Goal: Task Accomplishment & Management: Complete application form

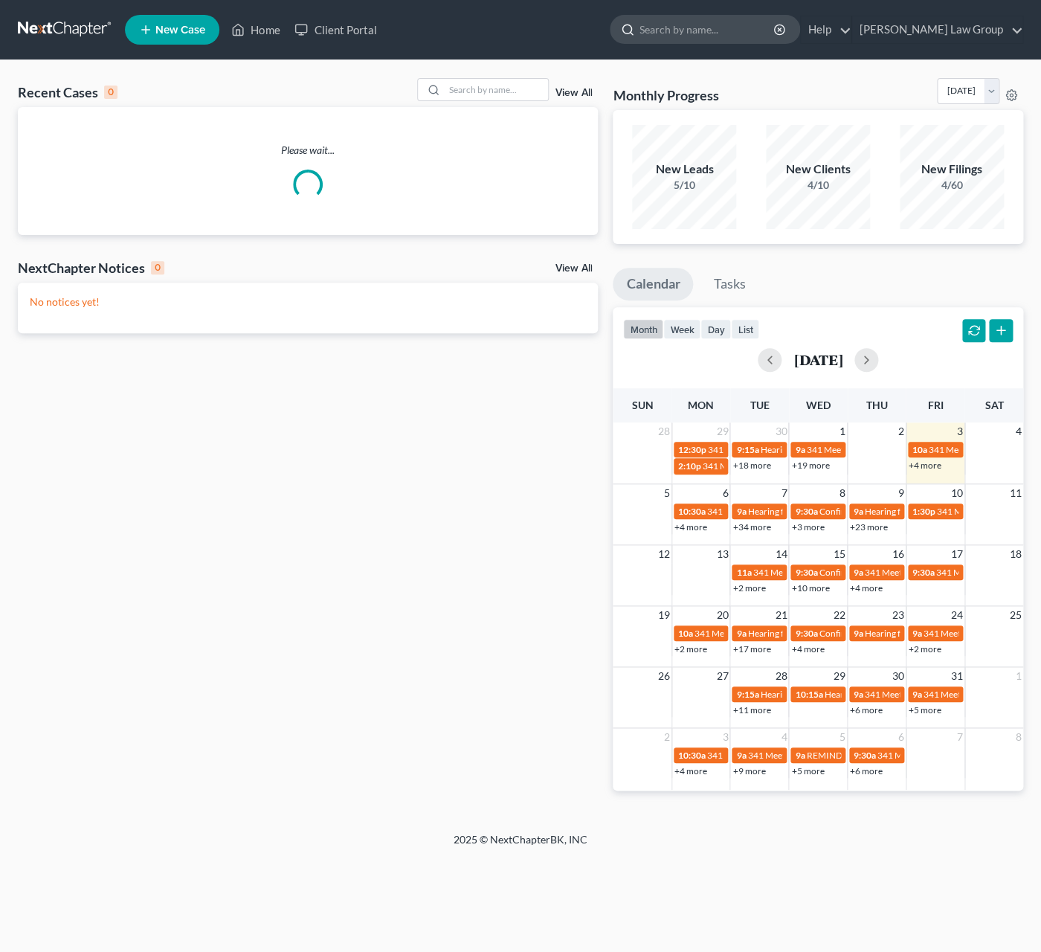
click at [739, 35] on input "search" at bounding box center [708, 30] width 136 height 28
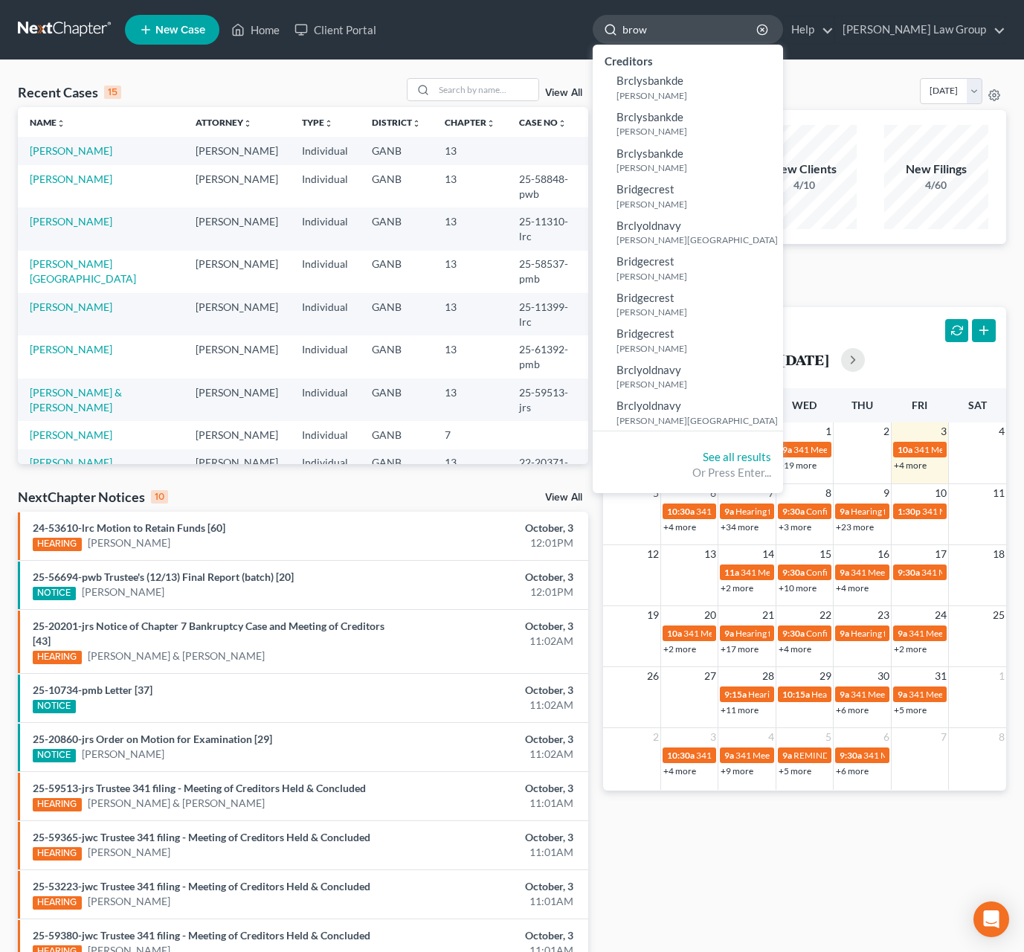
type input "brown"
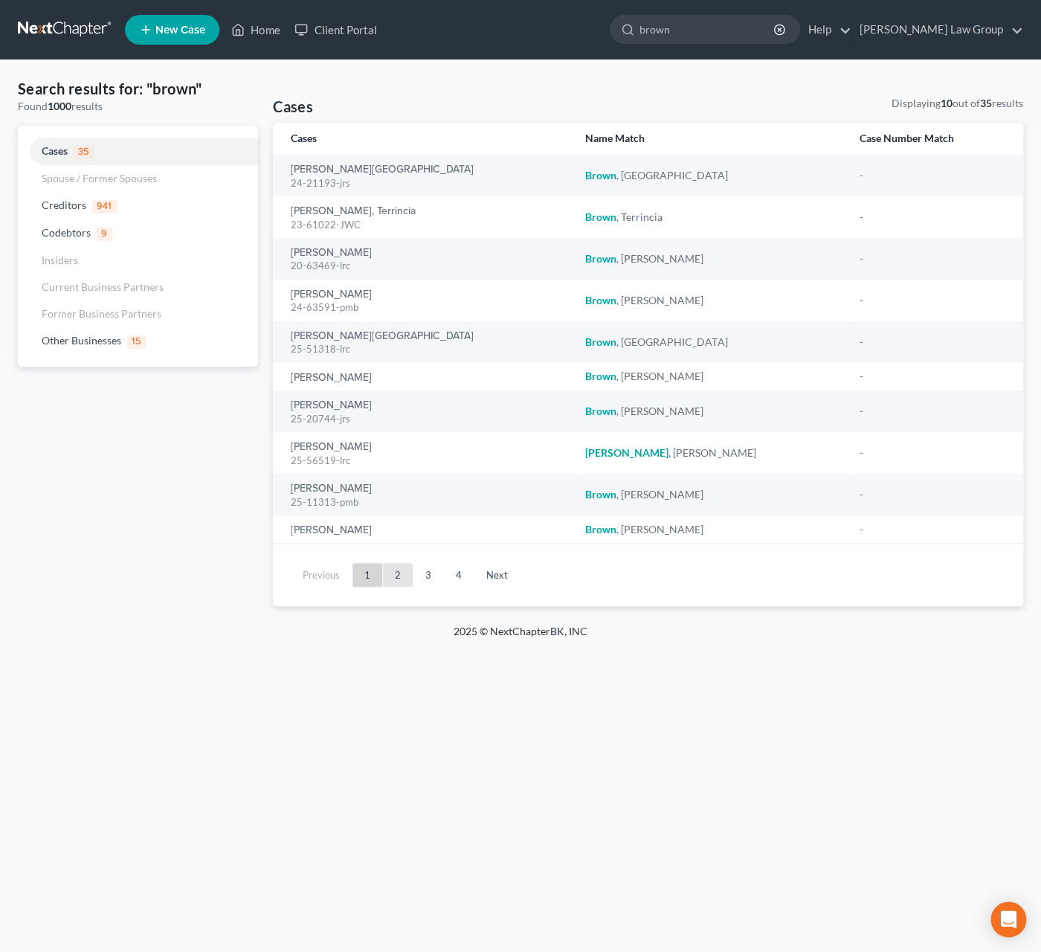
click at [405, 570] on link "2" at bounding box center [398, 575] width 30 height 24
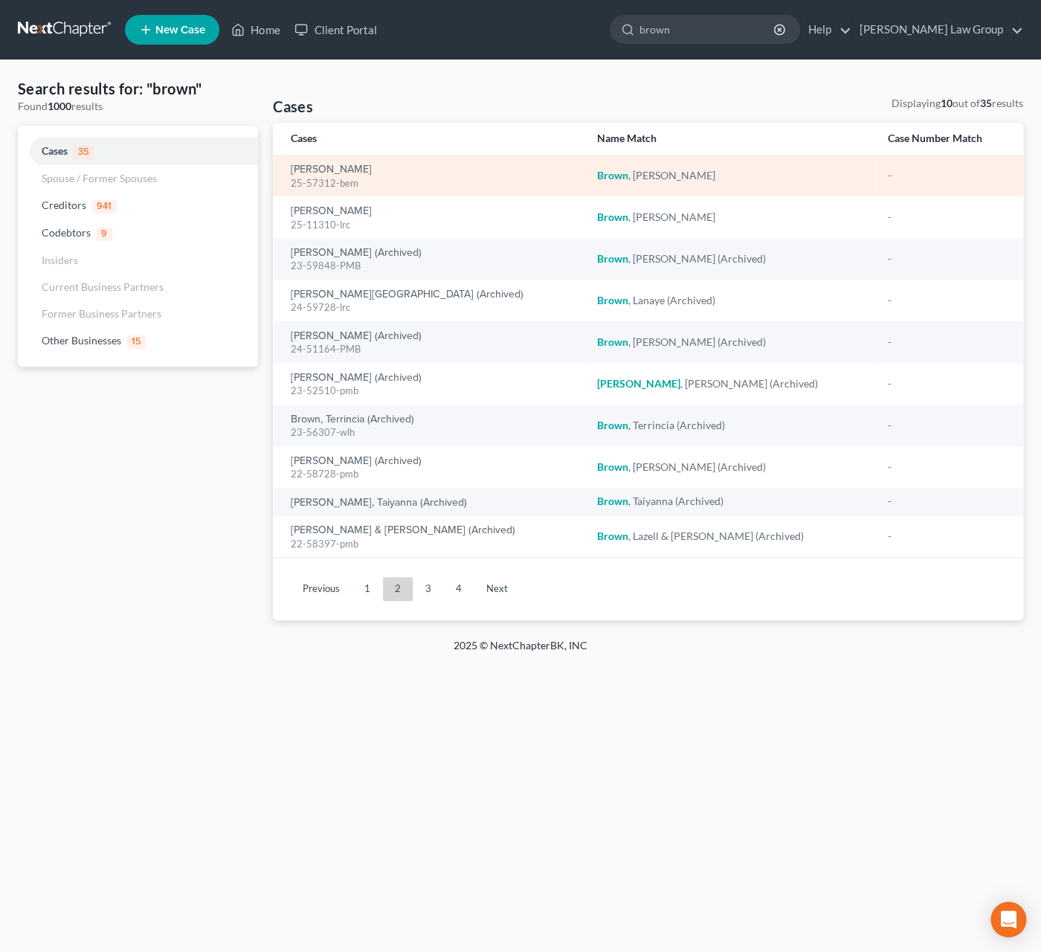
click at [321, 178] on div "25-57312-bem" at bounding box center [432, 183] width 283 height 14
click at [321, 171] on link "[PERSON_NAME]" at bounding box center [331, 169] width 81 height 10
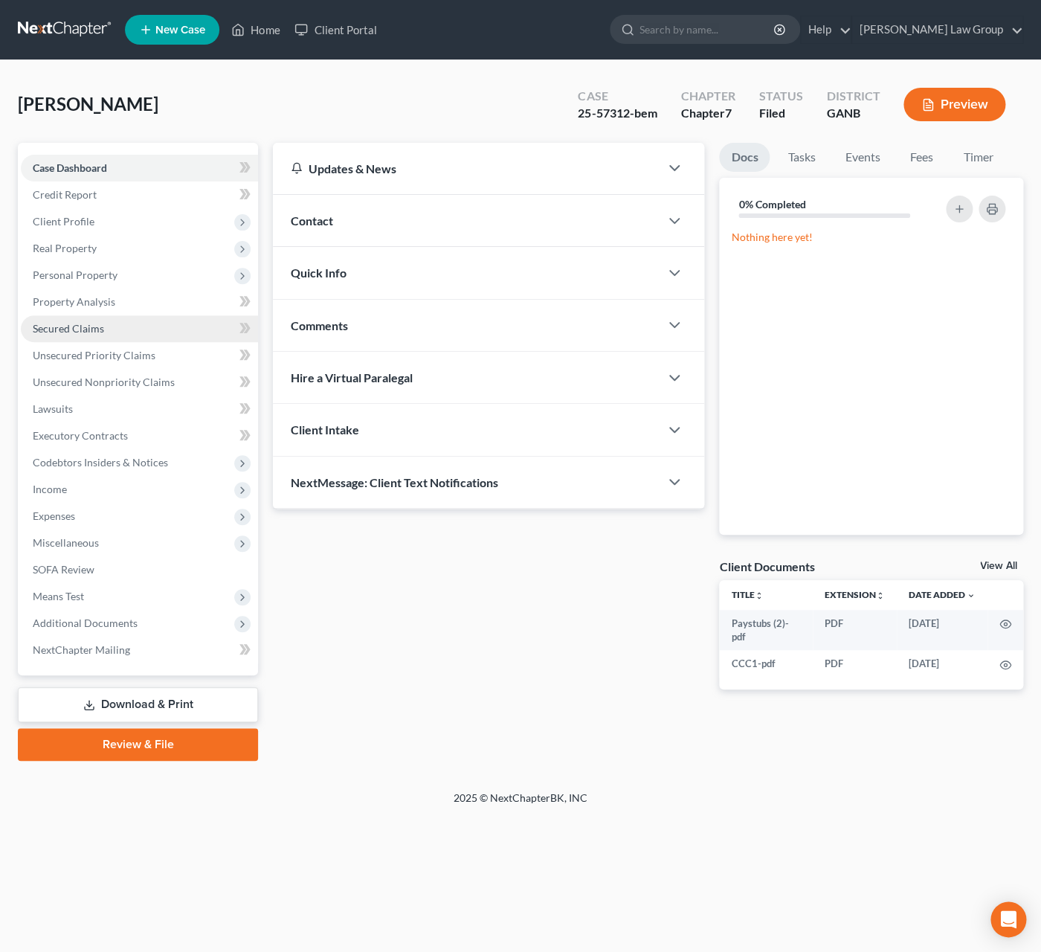
click at [93, 332] on span "Secured Claims" at bounding box center [68, 328] width 71 height 13
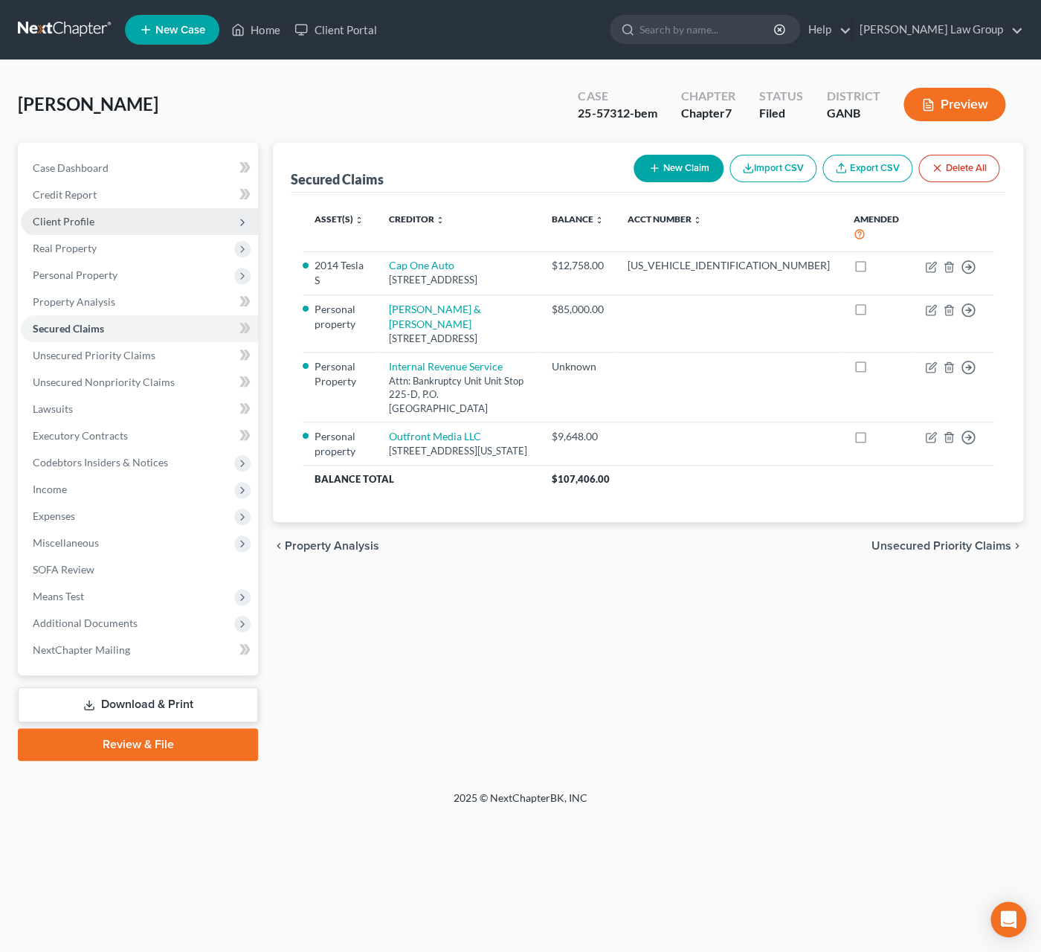
click at [33, 227] on span "Client Profile" at bounding box center [139, 221] width 237 height 27
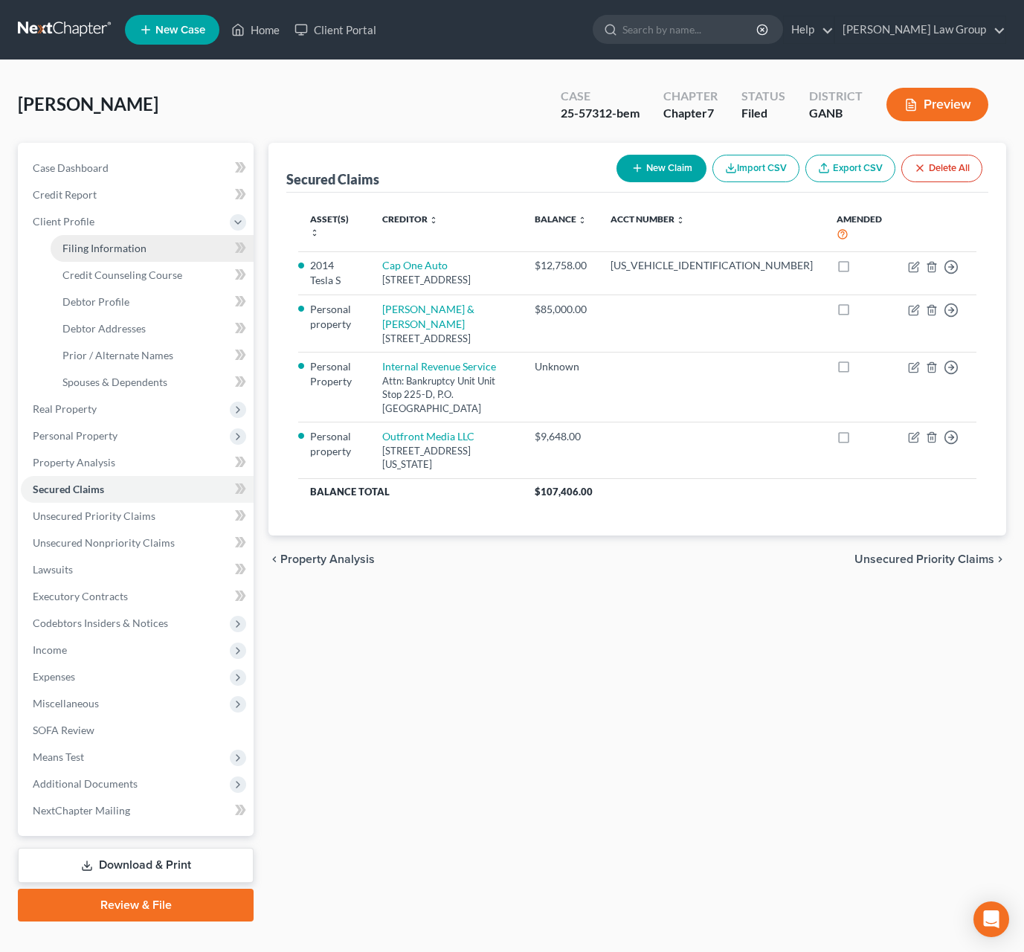
click at [58, 254] on link "Filing Information" at bounding box center [152, 248] width 203 height 27
select select "1"
select select "0"
select select "10"
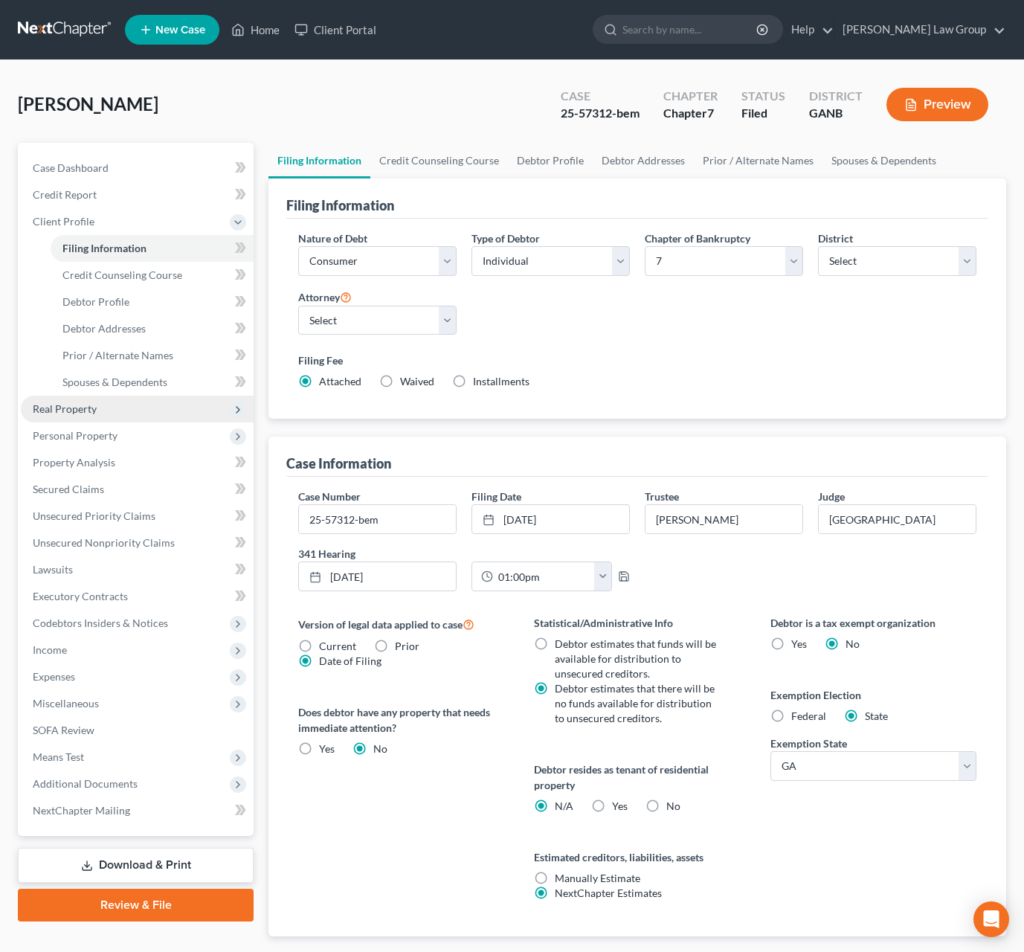
click at [109, 417] on span "Real Property" at bounding box center [137, 409] width 233 height 27
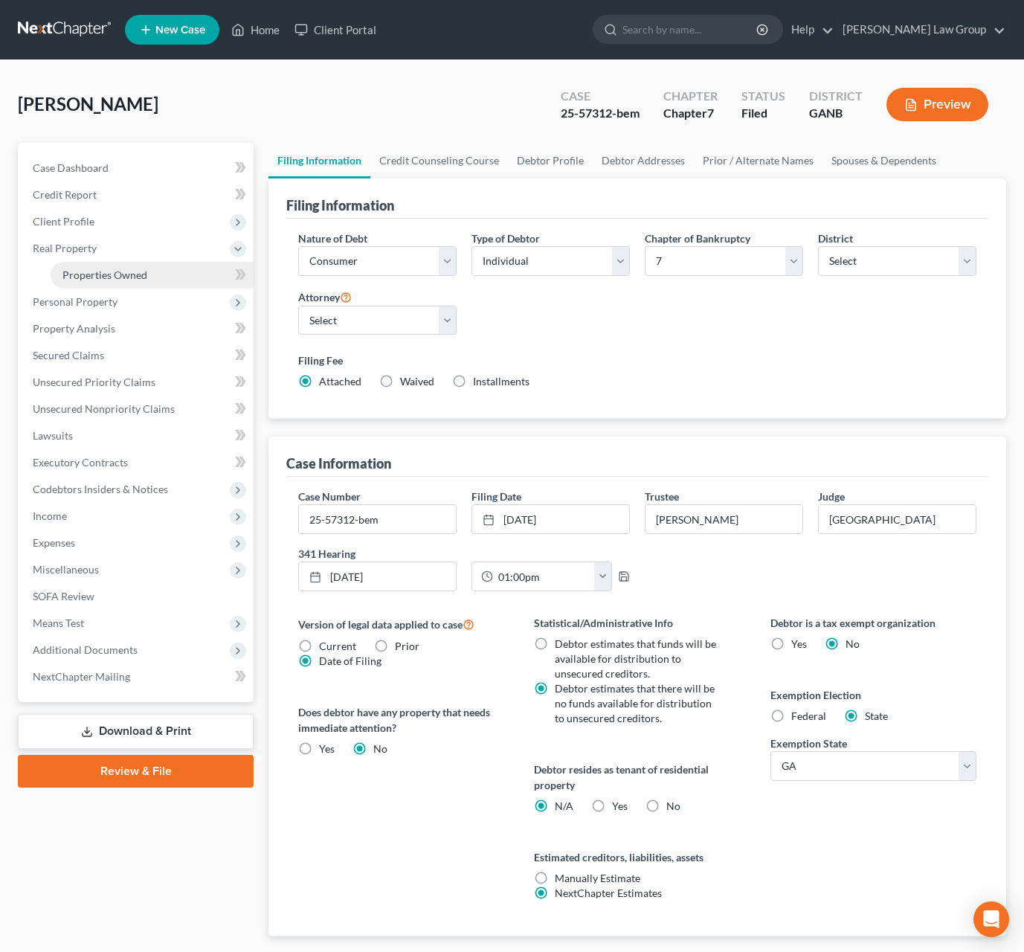
click at [118, 274] on span "Properties Owned" at bounding box center [104, 275] width 85 height 13
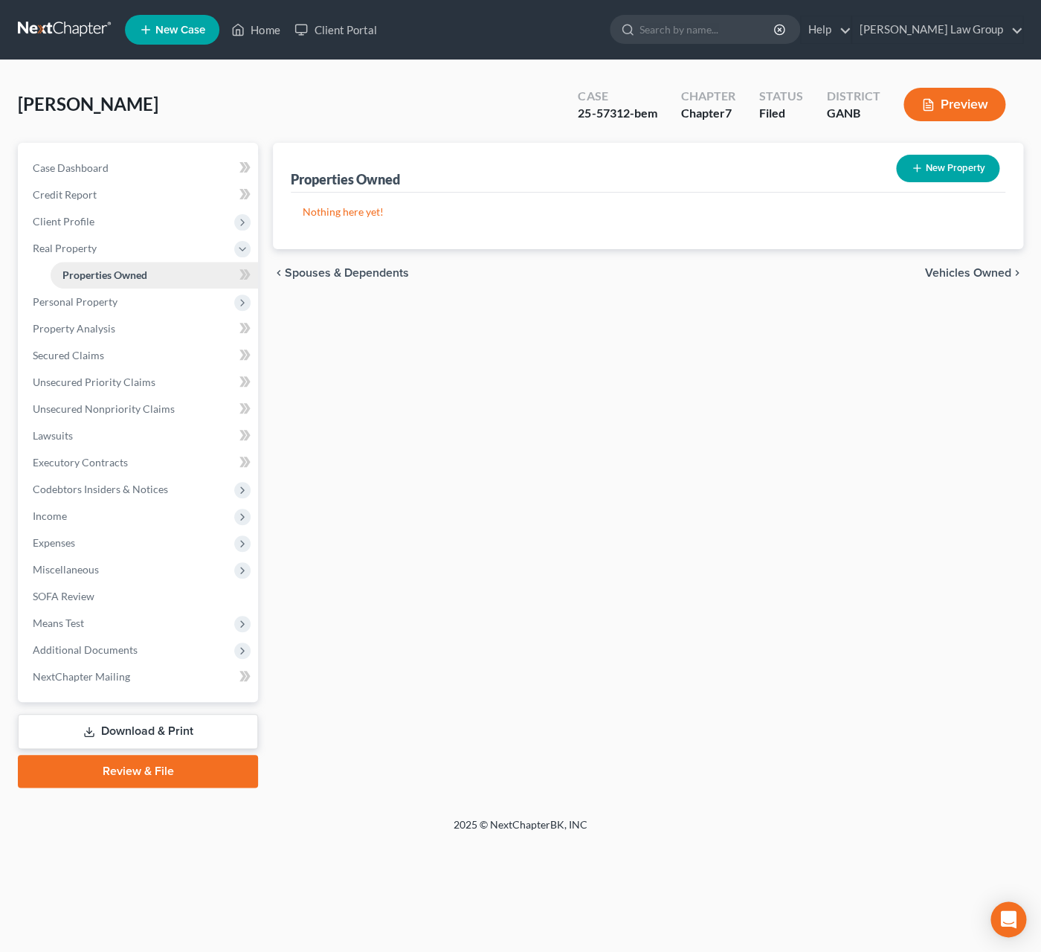
click at [127, 276] on span "Properties Owned" at bounding box center [104, 275] width 85 height 13
click at [144, 655] on span "Additional Documents" at bounding box center [139, 650] width 237 height 27
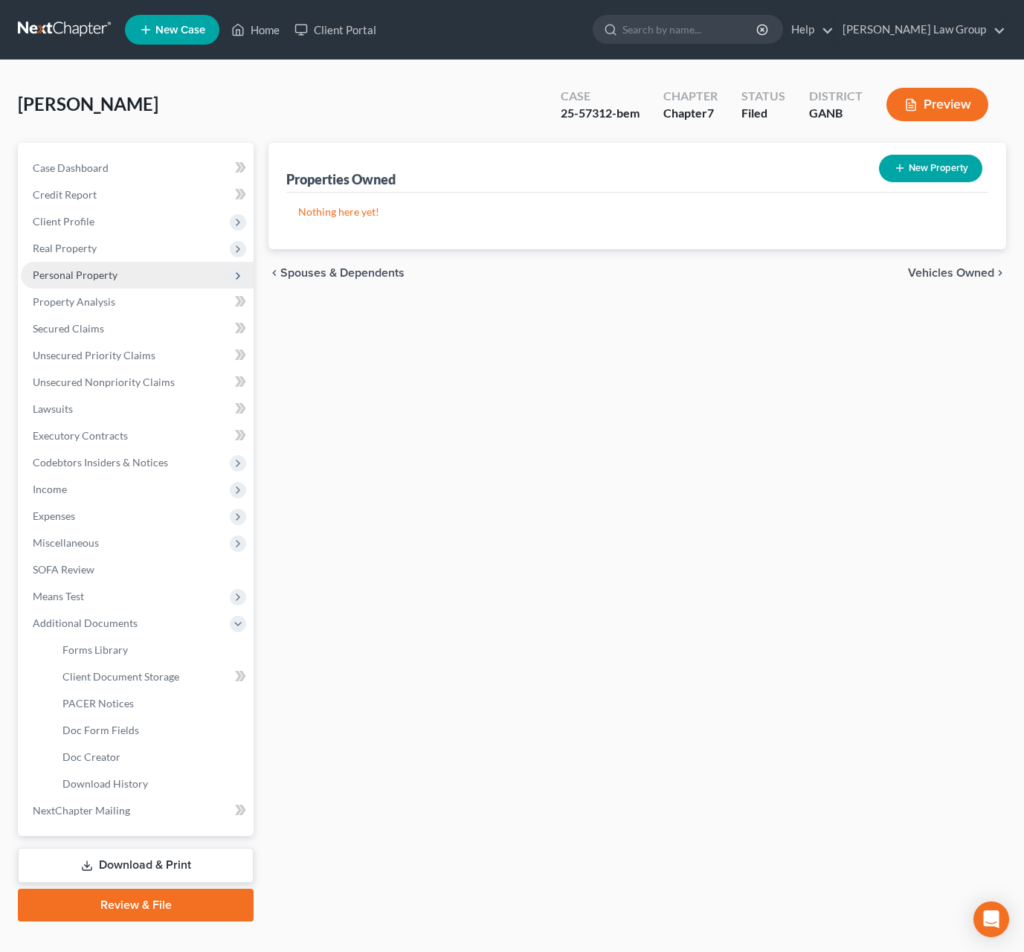
click at [73, 274] on span "Personal Property" at bounding box center [75, 275] width 85 height 13
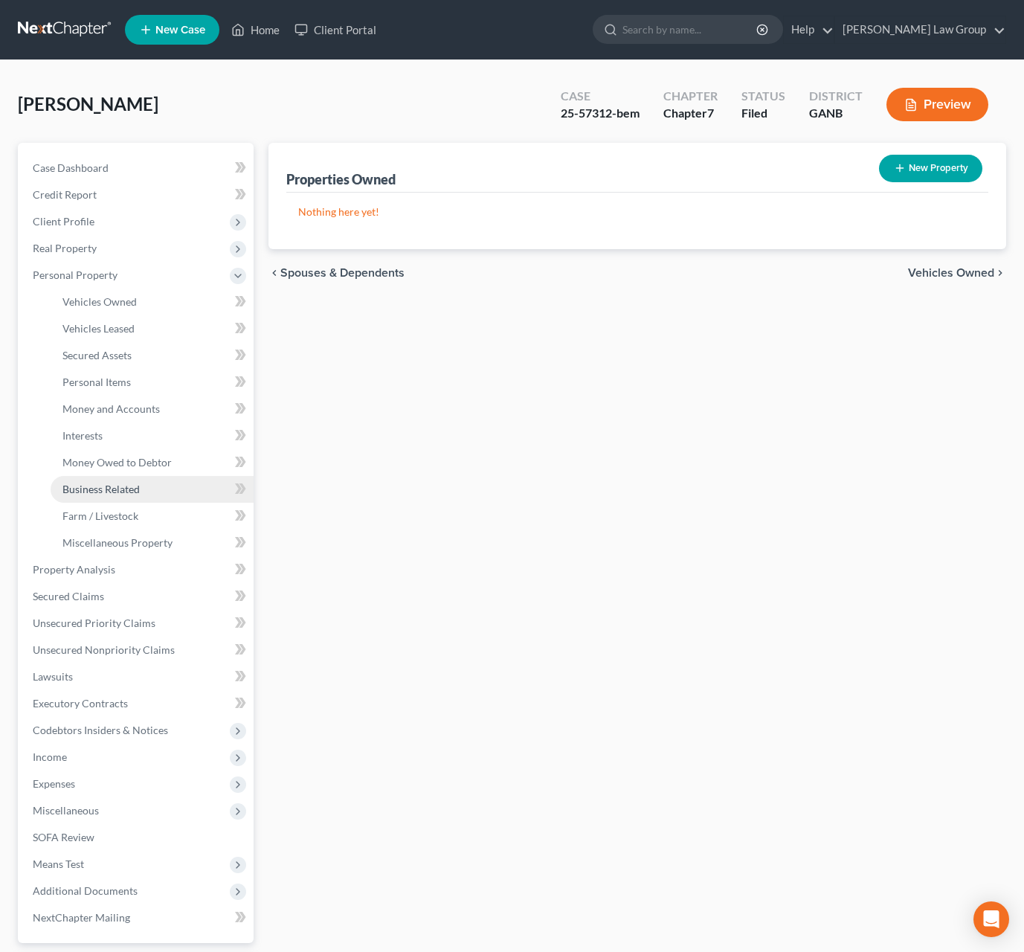
click at [133, 489] on span "Business Related" at bounding box center [100, 489] width 77 height 13
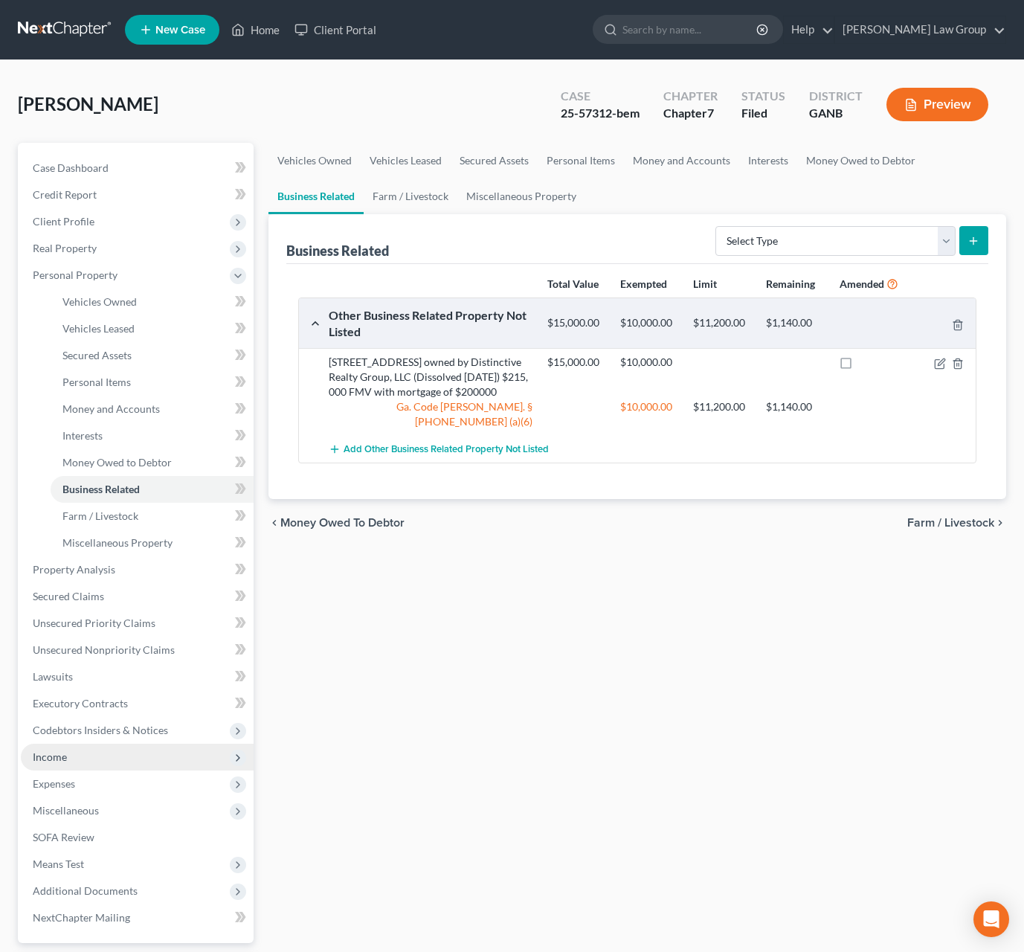
click at [100, 759] on span "Income" at bounding box center [137, 757] width 233 height 27
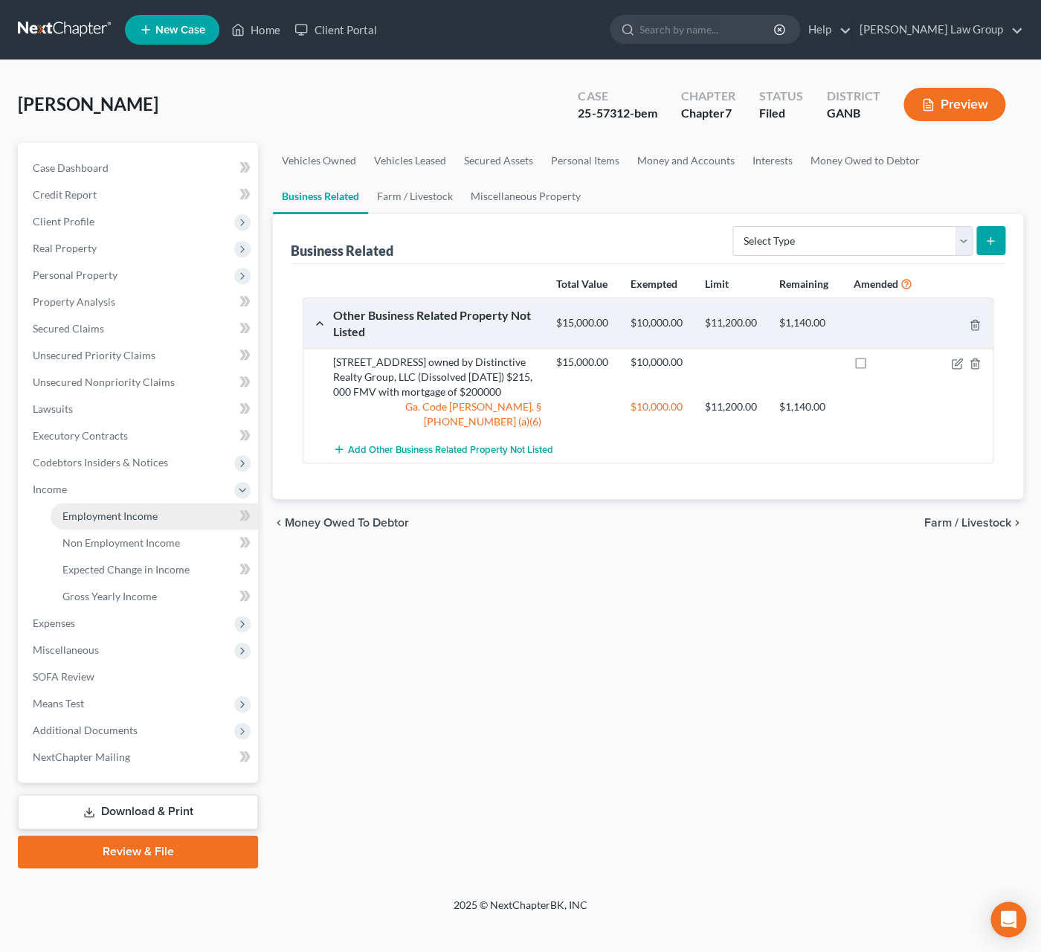
click at [109, 518] on span "Employment Income" at bounding box center [109, 515] width 95 height 13
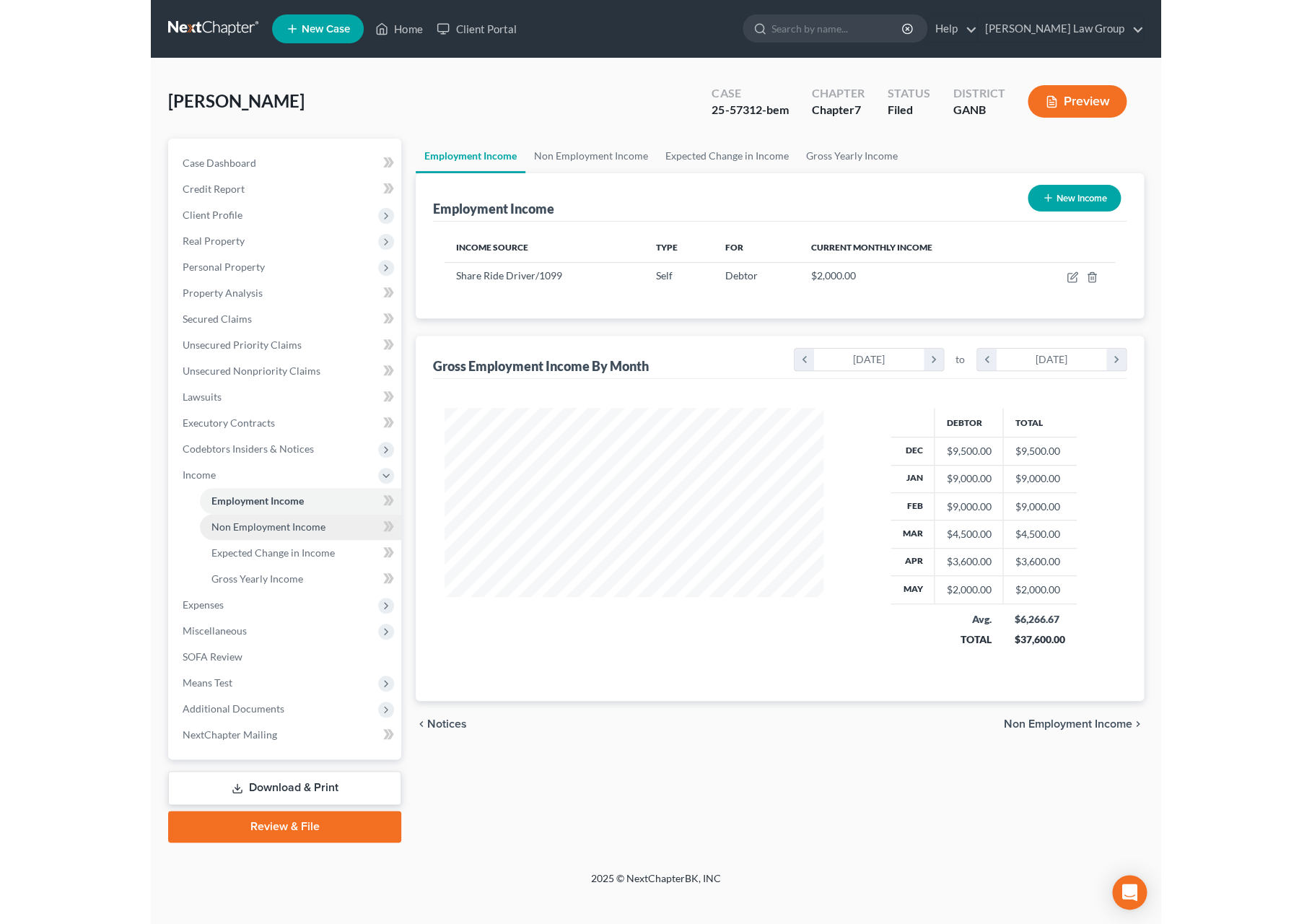
scroll to position [261, 407]
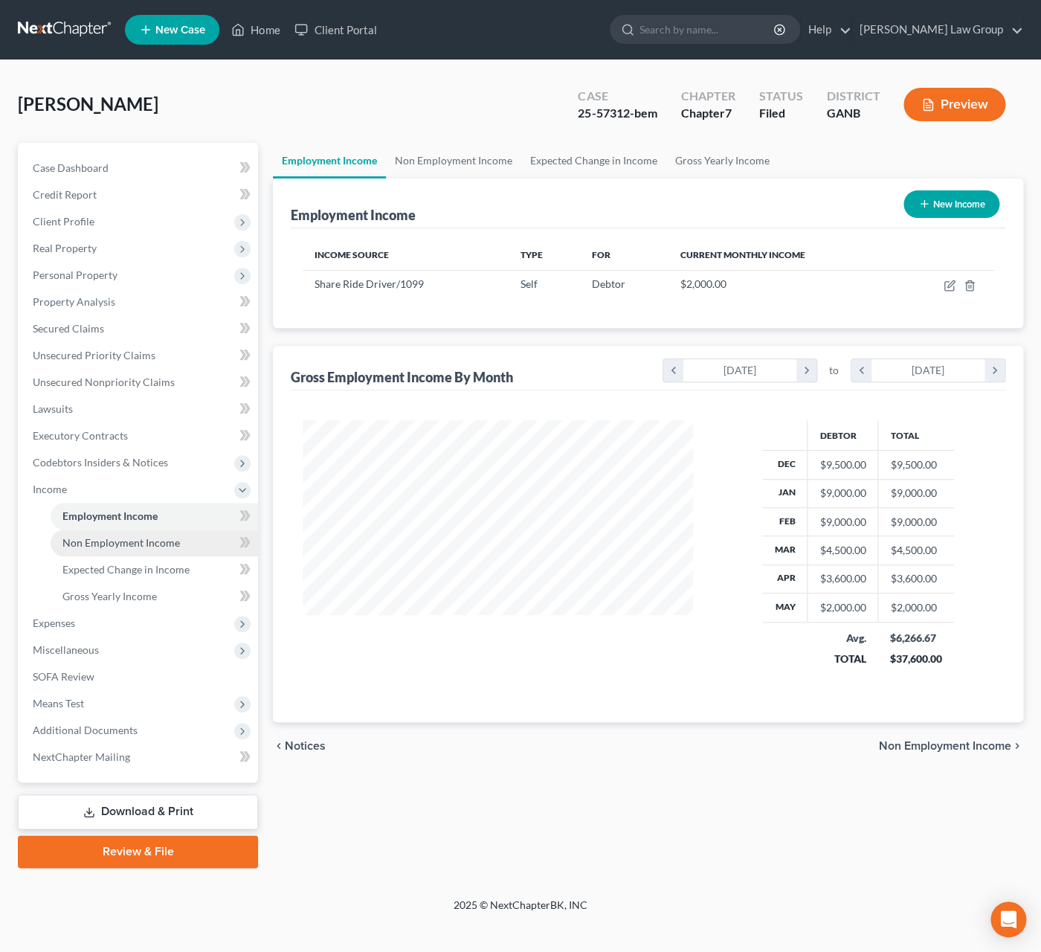
click at [141, 540] on span "Non Employment Income" at bounding box center [121, 542] width 118 height 13
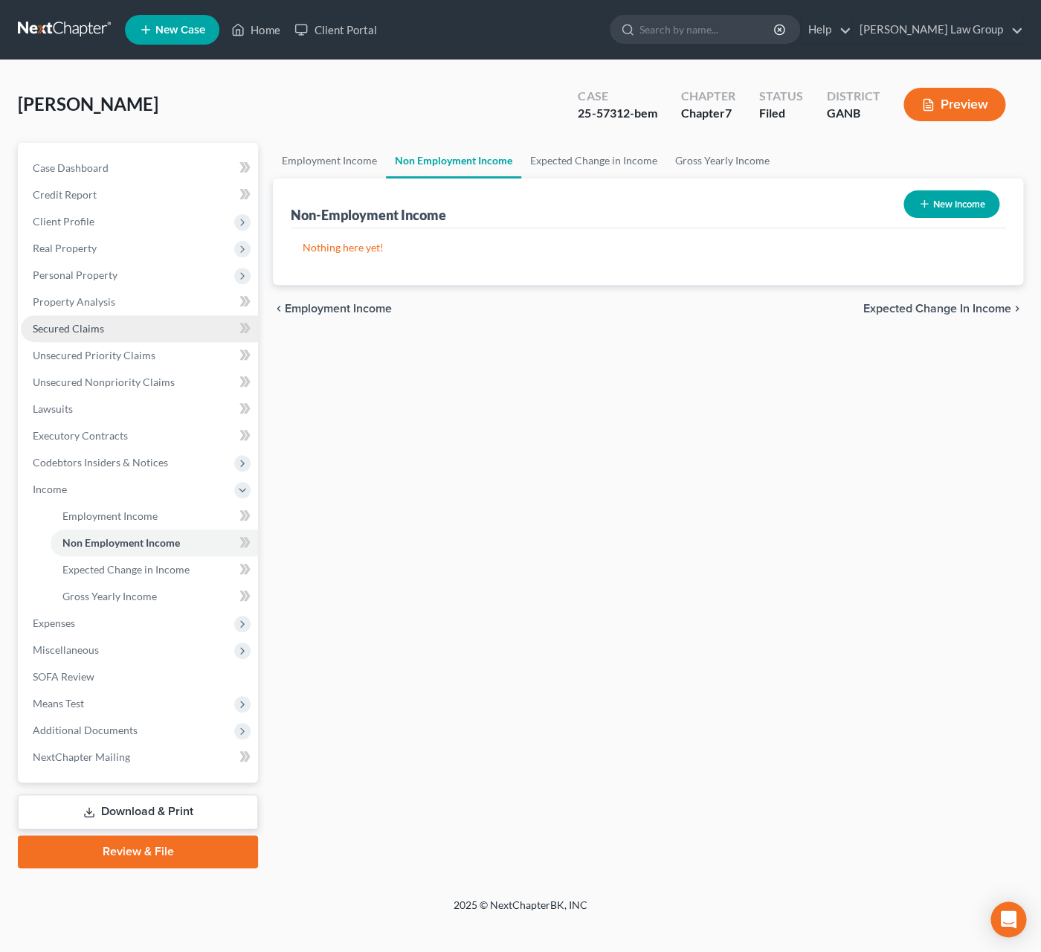
click at [86, 326] on span "Secured Claims" at bounding box center [68, 328] width 71 height 13
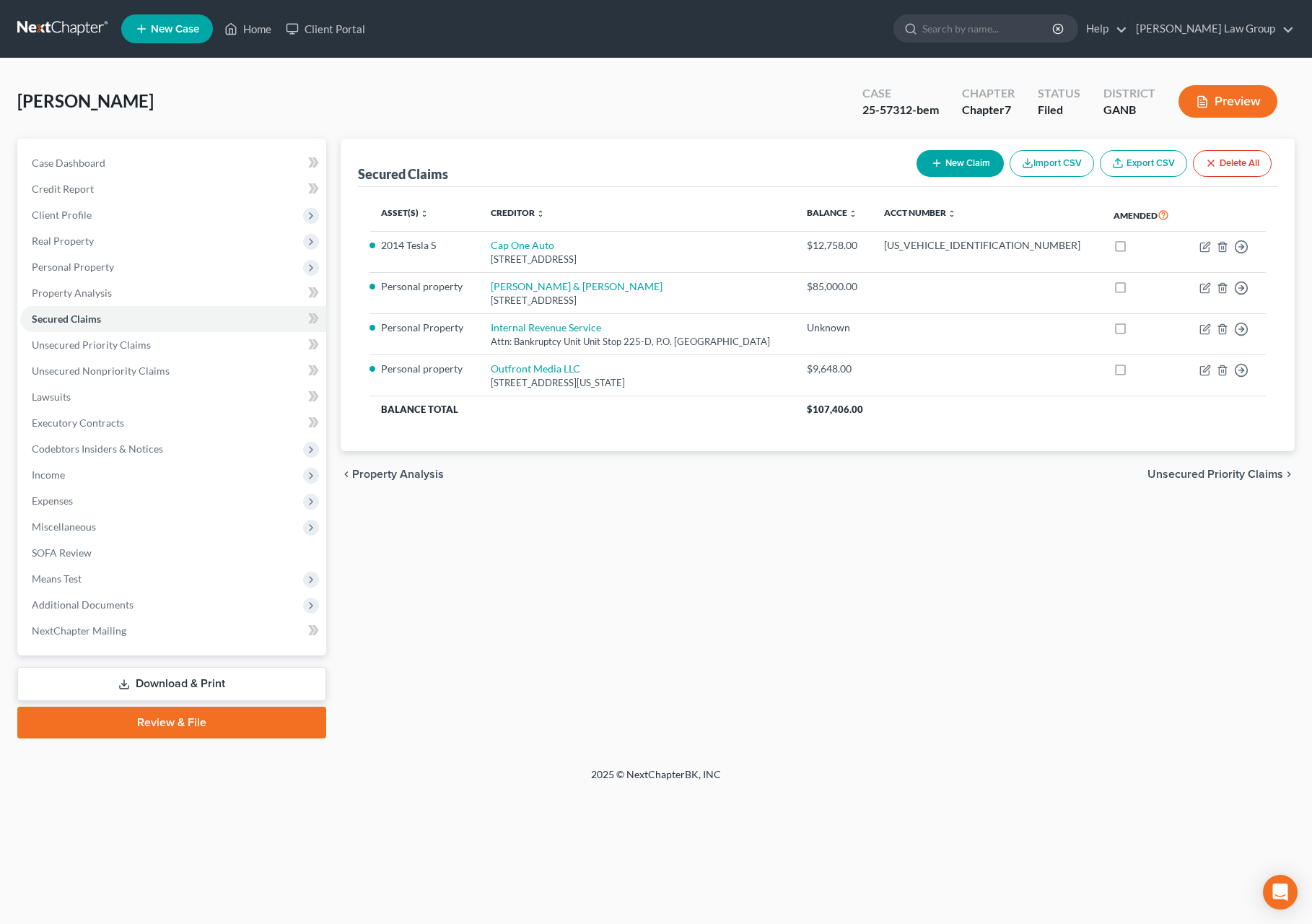
click at [584, 496] on div "chevron_left Property Analysis Unsecured Priority Claims chevron_right" at bounding box center [818, 475] width 955 height 47
